Goal: Transaction & Acquisition: Purchase product/service

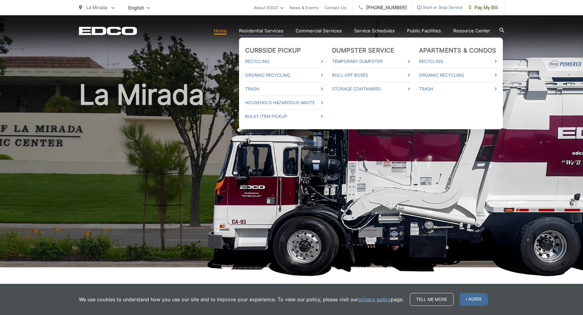
click at [267, 31] on link "Residential Services" at bounding box center [261, 30] width 44 height 7
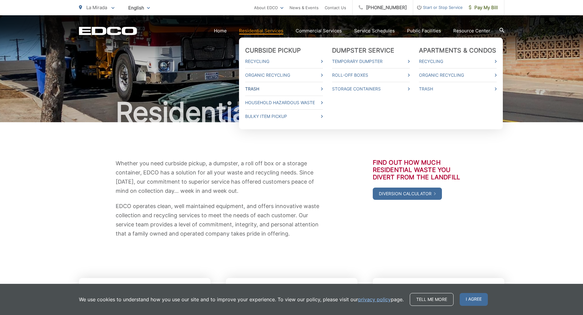
click at [260, 88] on link "Trash" at bounding box center [284, 88] width 78 height 7
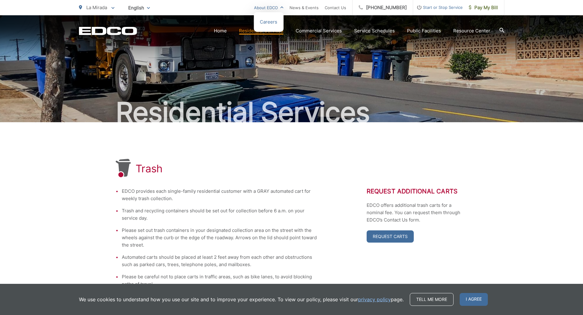
click at [277, 5] on link "About EDCO" at bounding box center [268, 7] width 29 height 7
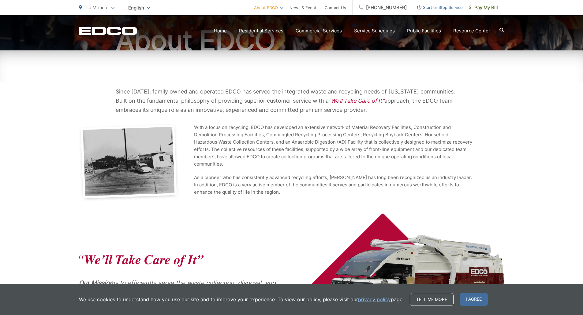
scroll to position [212, 0]
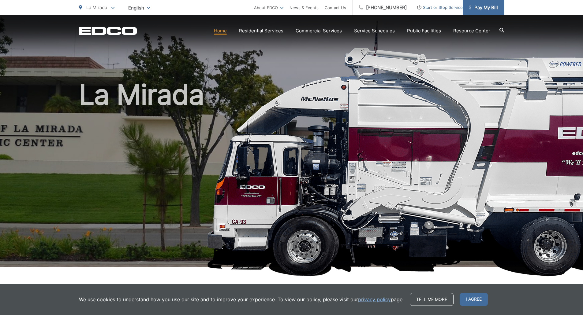
click at [484, 6] on span "Pay My Bill" at bounding box center [483, 7] width 29 height 7
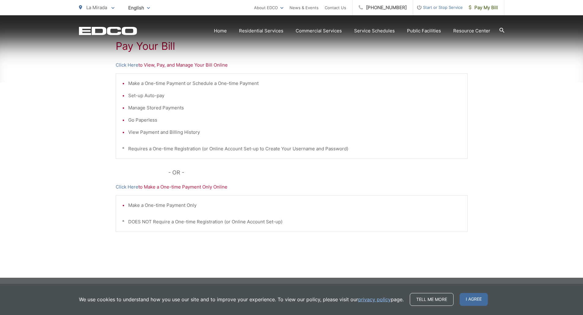
scroll to position [120, 0]
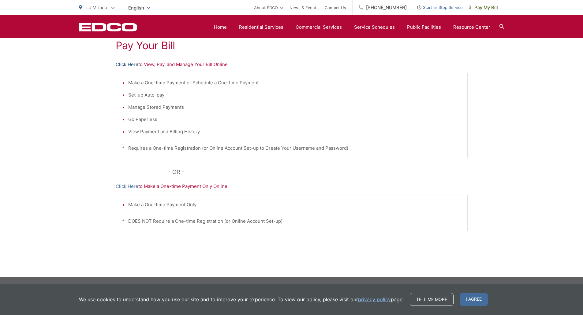
click at [129, 65] on link "Click Here" at bounding box center [127, 64] width 23 height 7
click at [176, 61] on p "Click Here to View, Pay, and Manage Your Bill Online" at bounding box center [292, 64] width 352 height 7
click at [132, 65] on link "Click Here" at bounding box center [127, 64] width 23 height 7
